Goal: Complete application form

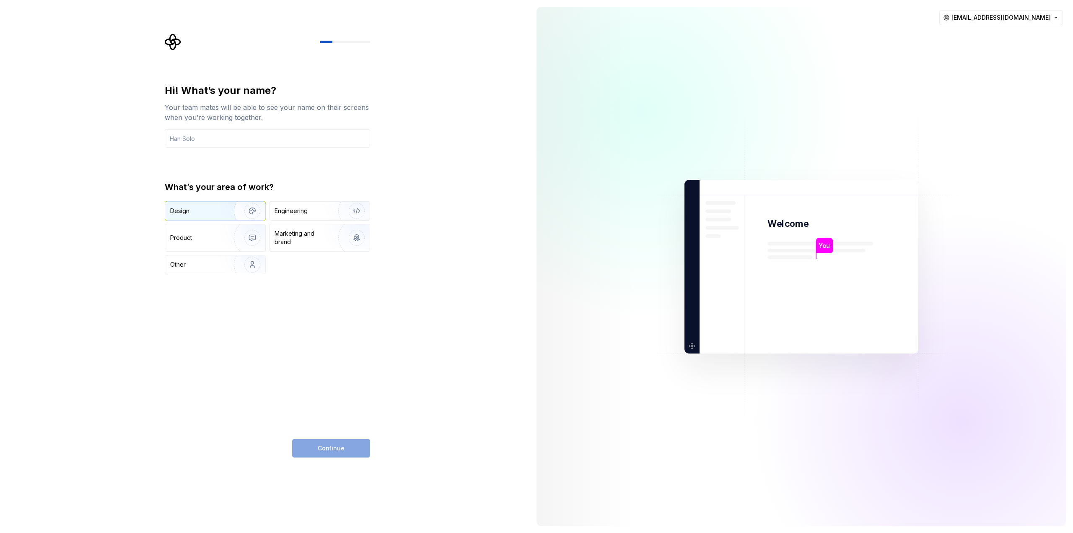
click at [242, 212] on img "button" at bounding box center [247, 211] width 54 height 56
click at [238, 138] on input "text" at bounding box center [267, 138] width 205 height 18
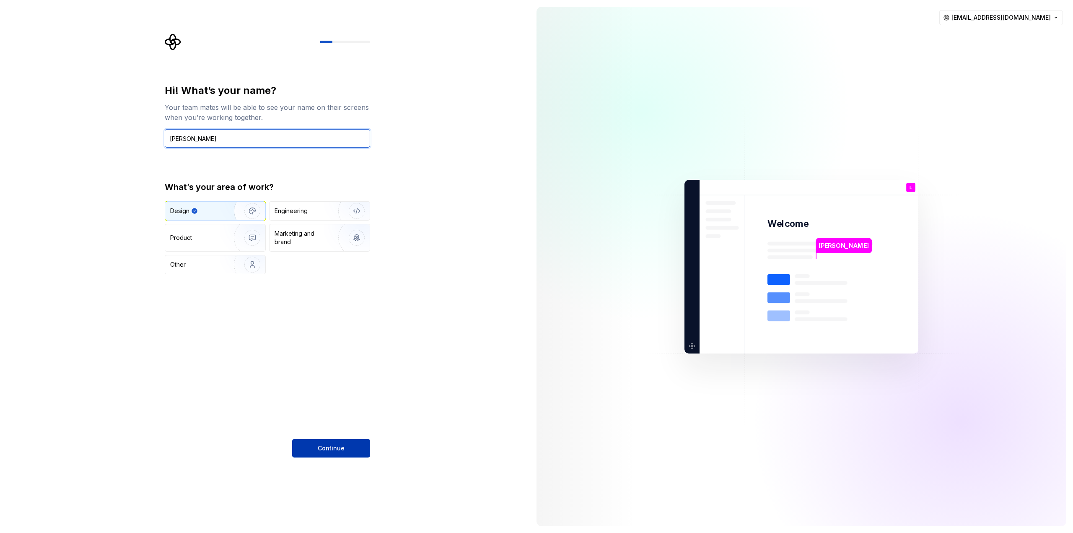
type input "Luis MB"
click at [330, 447] on span "Continue" at bounding box center [331, 448] width 27 height 8
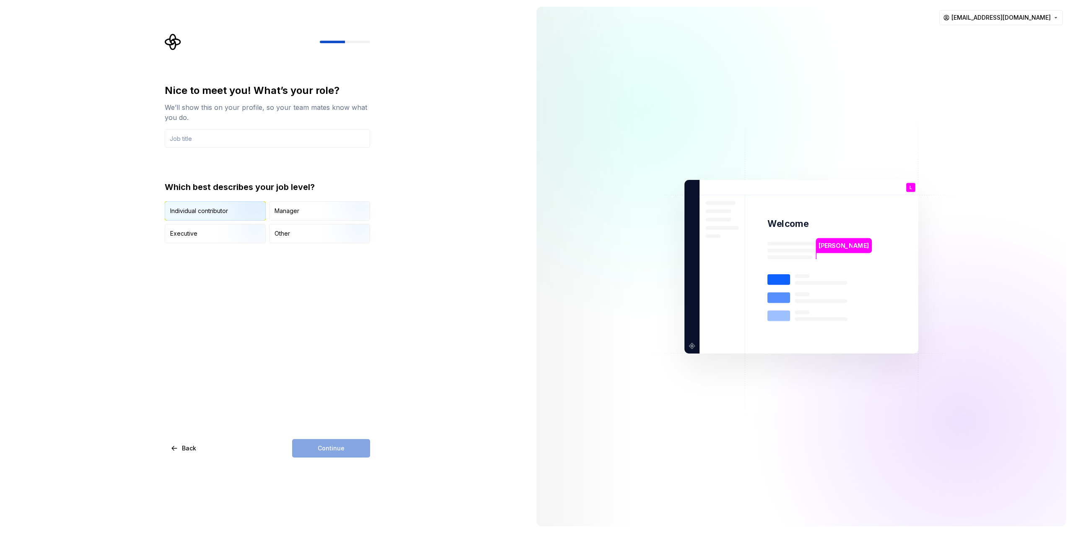
click at [220, 208] on img "button" at bounding box center [245, 221] width 54 height 56
click at [220, 138] on input "text" at bounding box center [267, 138] width 205 height 18
type input "Product Designer | Design System"
click at [339, 444] on span "Continue" at bounding box center [331, 448] width 27 height 8
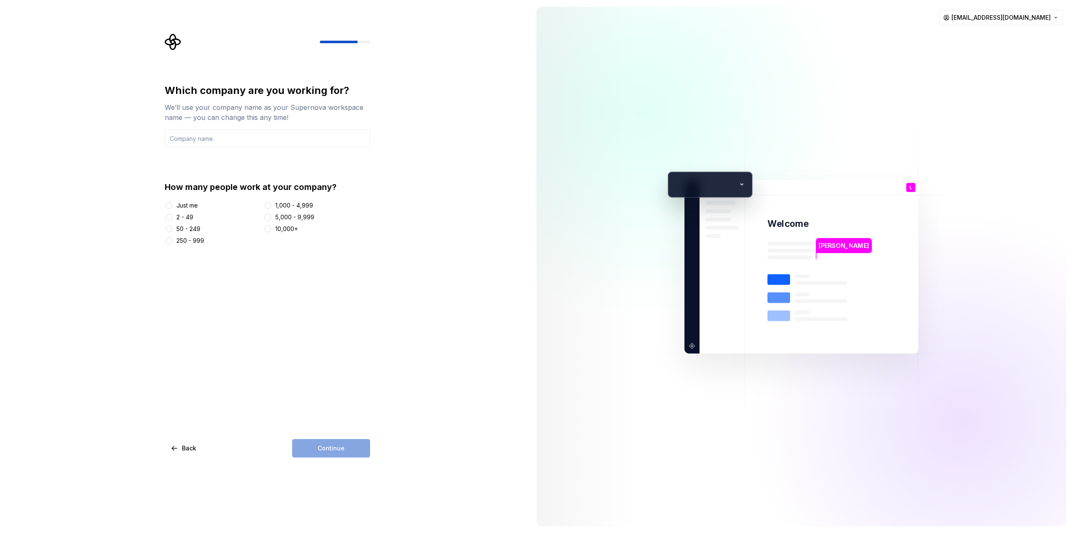
click at [171, 201] on div at bounding box center [169, 205] width 8 height 8
click at [170, 209] on div at bounding box center [169, 205] width 8 height 8
click at [169, 207] on button "Just me" at bounding box center [169, 205] width 7 height 7
click at [213, 142] on input "text" at bounding box center [267, 138] width 205 height 18
drag, startPoint x: 391, startPoint y: 271, endPoint x: 379, endPoint y: 314, distance: 45.0
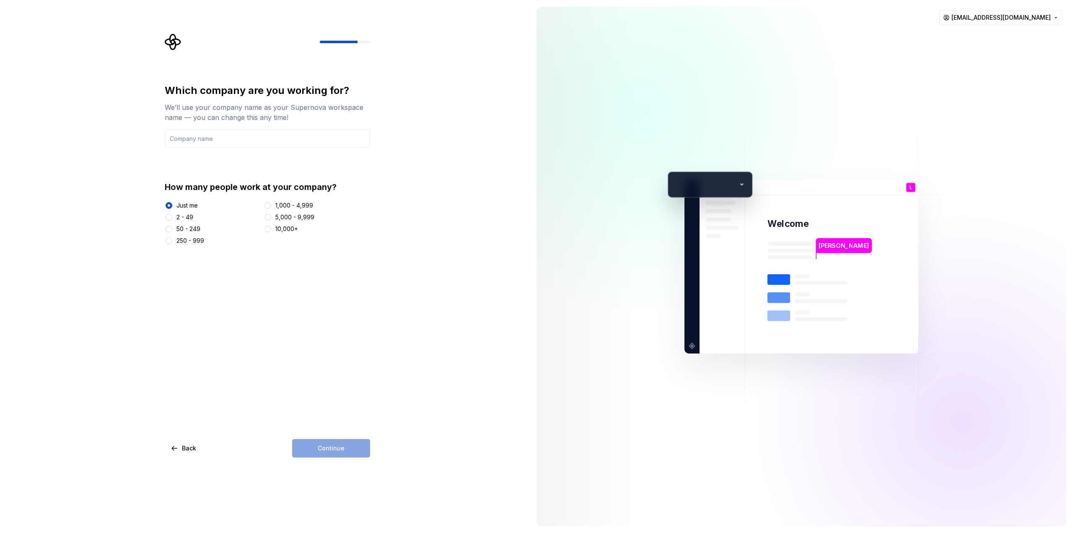
click at [391, 271] on div "Which company are you working for? We’ll use your company name as your Supernov…" at bounding box center [265, 266] width 530 height 533
click at [339, 445] on div "Continue" at bounding box center [331, 448] width 78 height 18
click at [170, 241] on button "250 - 999" at bounding box center [169, 240] width 7 height 7
click at [223, 135] on input "text" at bounding box center [267, 138] width 205 height 18
click at [214, 135] on input "text" at bounding box center [267, 138] width 205 height 18
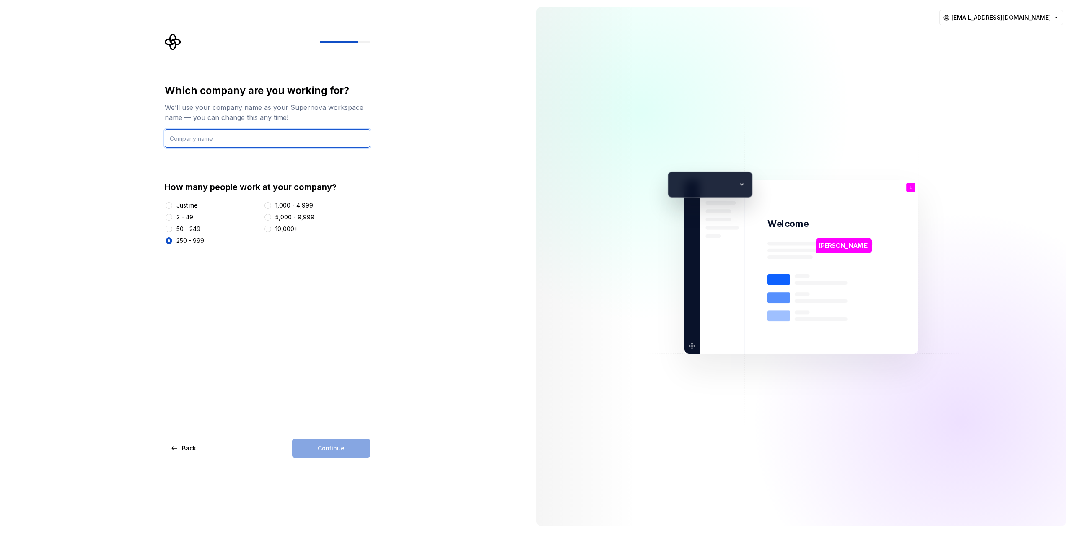
click at [214, 135] on input "text" at bounding box center [267, 138] width 205 height 18
type input "NATEEVO"
click at [345, 449] on button "Continue" at bounding box center [331, 448] width 78 height 18
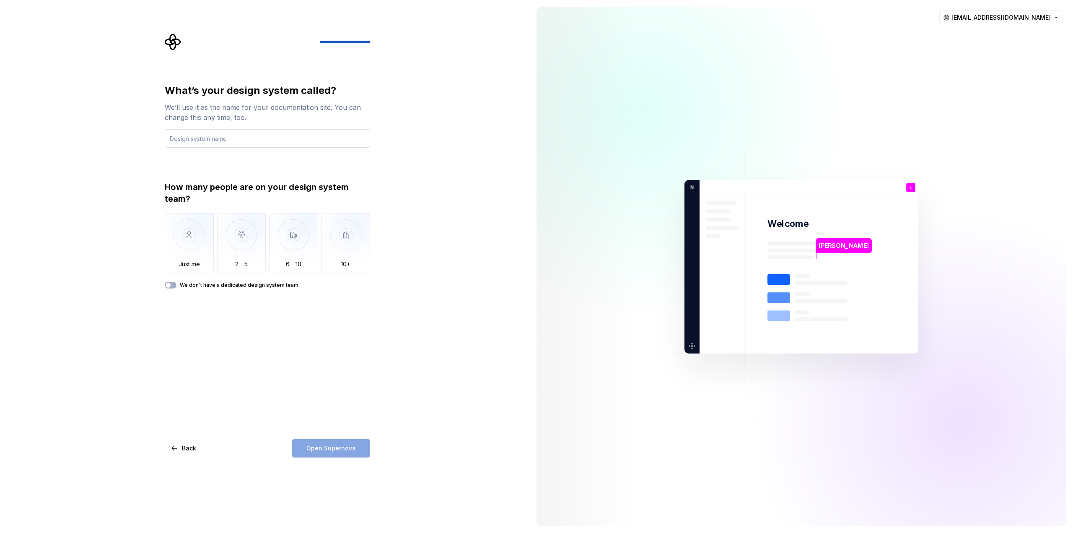
click at [237, 139] on input "text" at bounding box center [267, 138] width 205 height 18
click at [194, 250] on img "button" at bounding box center [189, 241] width 49 height 56
click at [175, 285] on button "We don't have a dedicated design system team" at bounding box center [171, 285] width 12 height 7
click at [208, 133] on input "DS" at bounding box center [267, 138] width 205 height 18
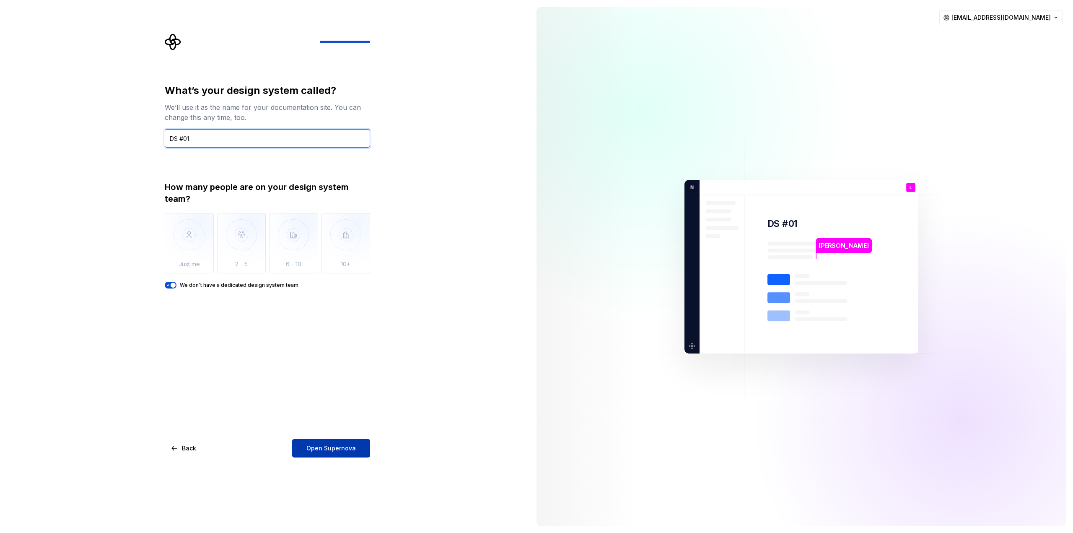
type input "DS #01"
click at [336, 446] on span "Open Supernova" at bounding box center [330, 448] width 49 height 8
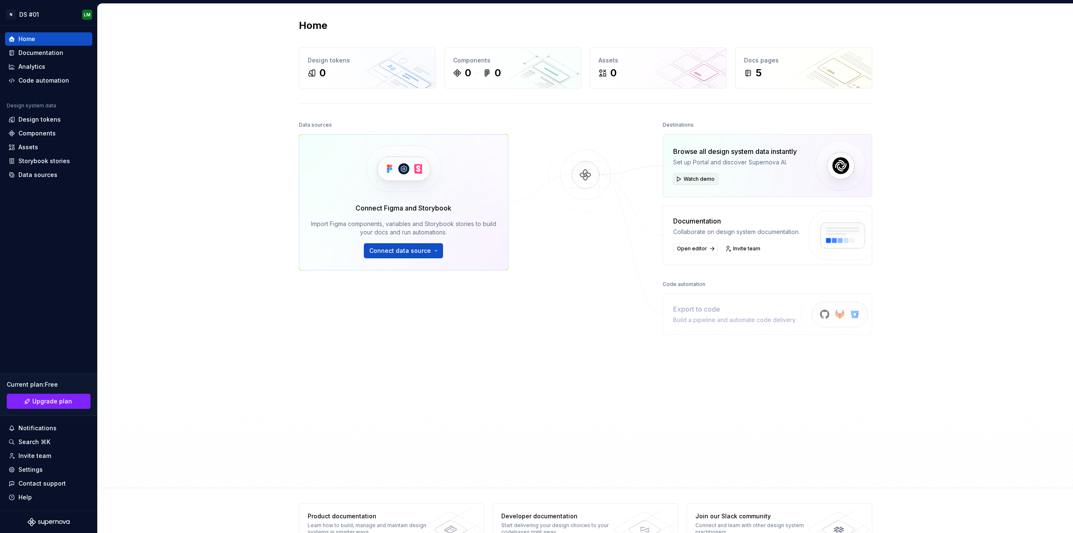
click at [710, 178] on span "Watch demo" at bounding box center [698, 179] width 31 height 7
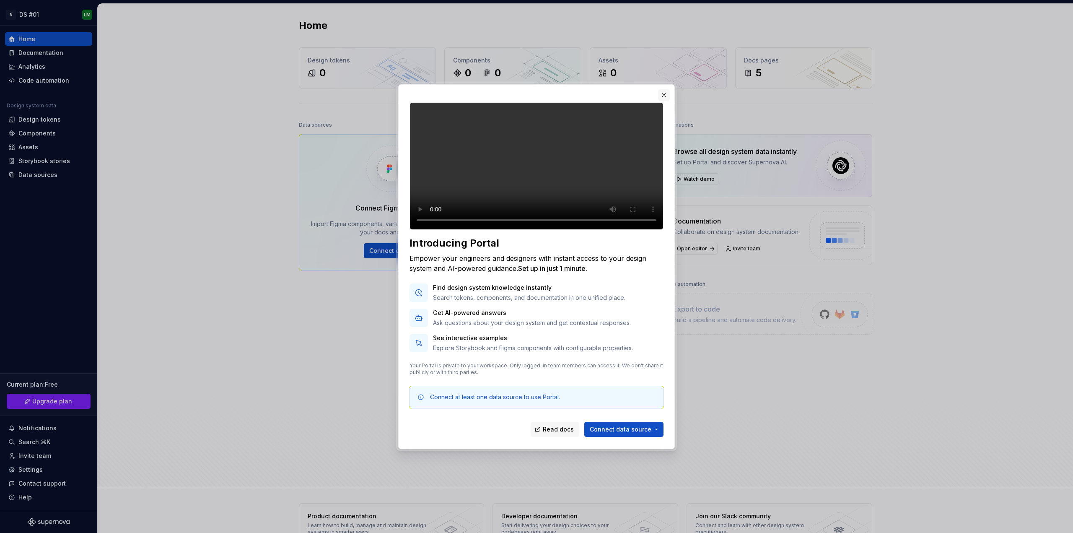
click at [660, 89] on button "button" at bounding box center [664, 95] width 12 height 12
